Goal: Navigation & Orientation: Find specific page/section

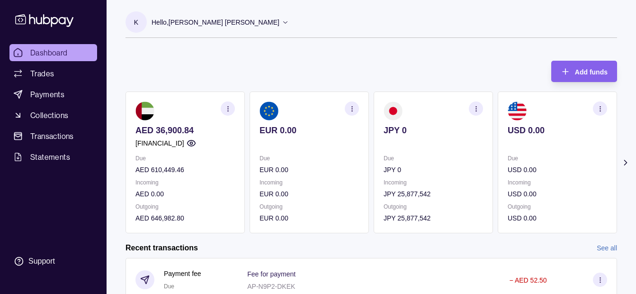
click at [166, 21] on p "Hello, [PERSON_NAME] [PERSON_NAME]" at bounding box center [216, 22] width 128 height 10
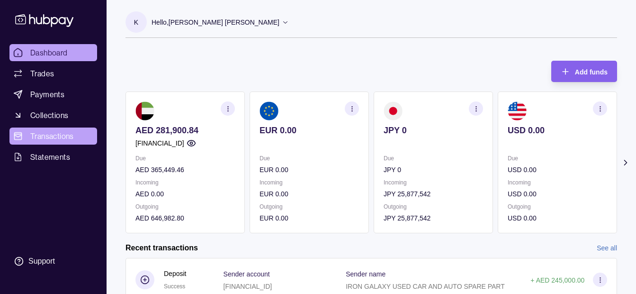
click at [73, 138] on span "Transactions" at bounding box center [52, 135] width 44 height 11
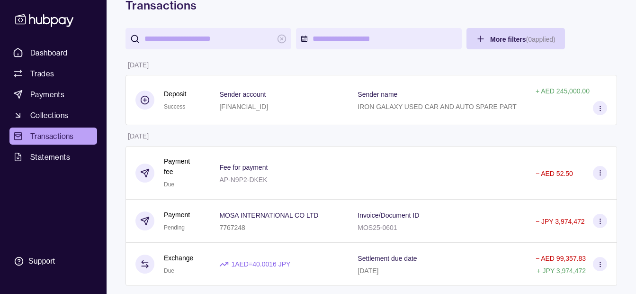
scroll to position [47, 0]
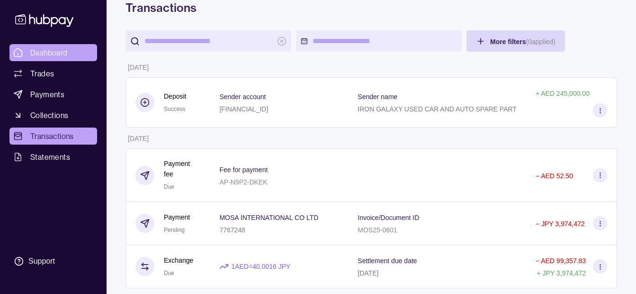
click at [64, 55] on span "Dashboard" at bounding box center [48, 52] width 37 height 11
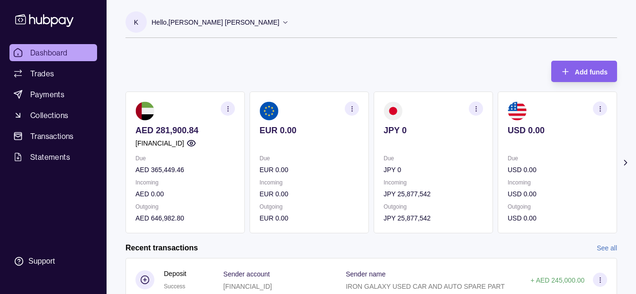
click at [227, 21] on p "Hello, [PERSON_NAME] [PERSON_NAME]" at bounding box center [216, 22] width 128 height 10
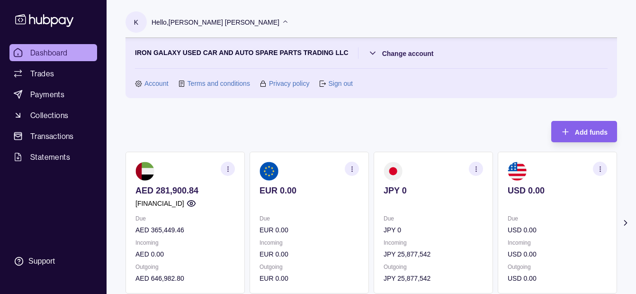
click at [198, 16] on div "Hello, [PERSON_NAME] [PERSON_NAME]" at bounding box center [220, 22] width 137 height 20
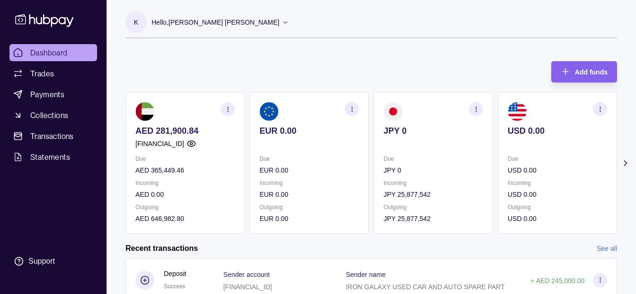
click at [208, 18] on p "Hello, [PERSON_NAME] [PERSON_NAME]" at bounding box center [216, 22] width 128 height 10
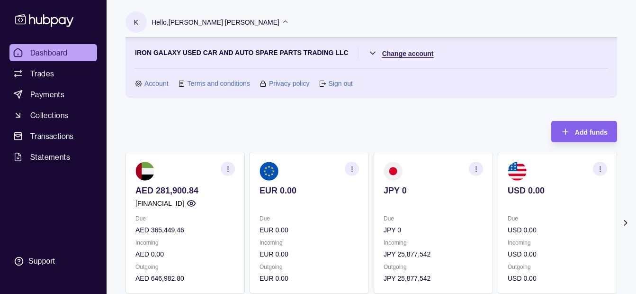
click at [413, 52] on html "Dashboard Trades Payments Collections Transactions Statements Support K Hello, …" at bounding box center [318, 282] width 636 height 564
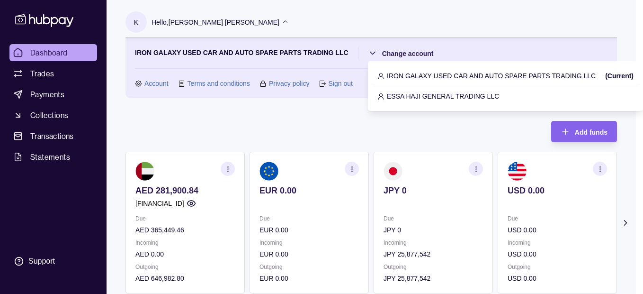
click at [422, 72] on p "IRON GALAXY USED CAR AND AUTO SPARE PARTS TRADING LLC" at bounding box center [491, 76] width 209 height 10
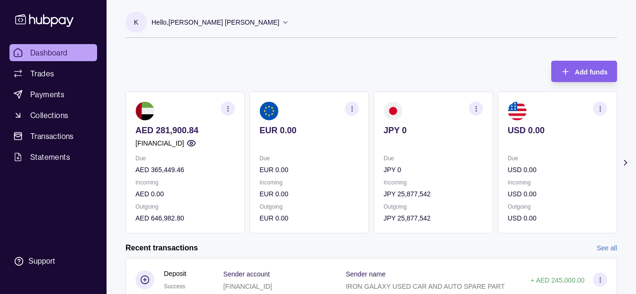
click at [225, 24] on p "Hello, [PERSON_NAME] [PERSON_NAME]" at bounding box center [216, 22] width 128 height 10
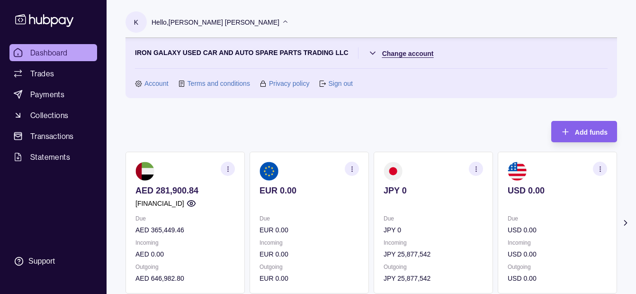
click at [379, 52] on html "Dashboard Trades Payments Collections Transactions Statements Support K Hello, …" at bounding box center [318, 282] width 636 height 564
click at [396, 61] on section "IRON GALAXY USED CAR AND AUTO SPARE PARTS TRADING LLC Change account Account Te…" at bounding box center [371, 67] width 472 height 41
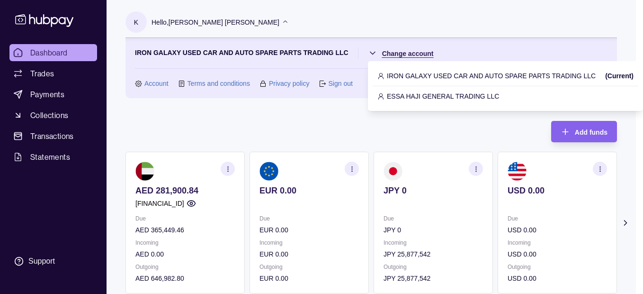
click at [399, 56] on html "Dashboard Trades Payments Collections Transactions Statements Support K Hello, …" at bounding box center [321, 282] width 643 height 564
click at [402, 97] on p "ESSA HAJI GENERAL TRADING LLC" at bounding box center [443, 96] width 112 height 10
